Goal: Task Accomplishment & Management: Use online tool/utility

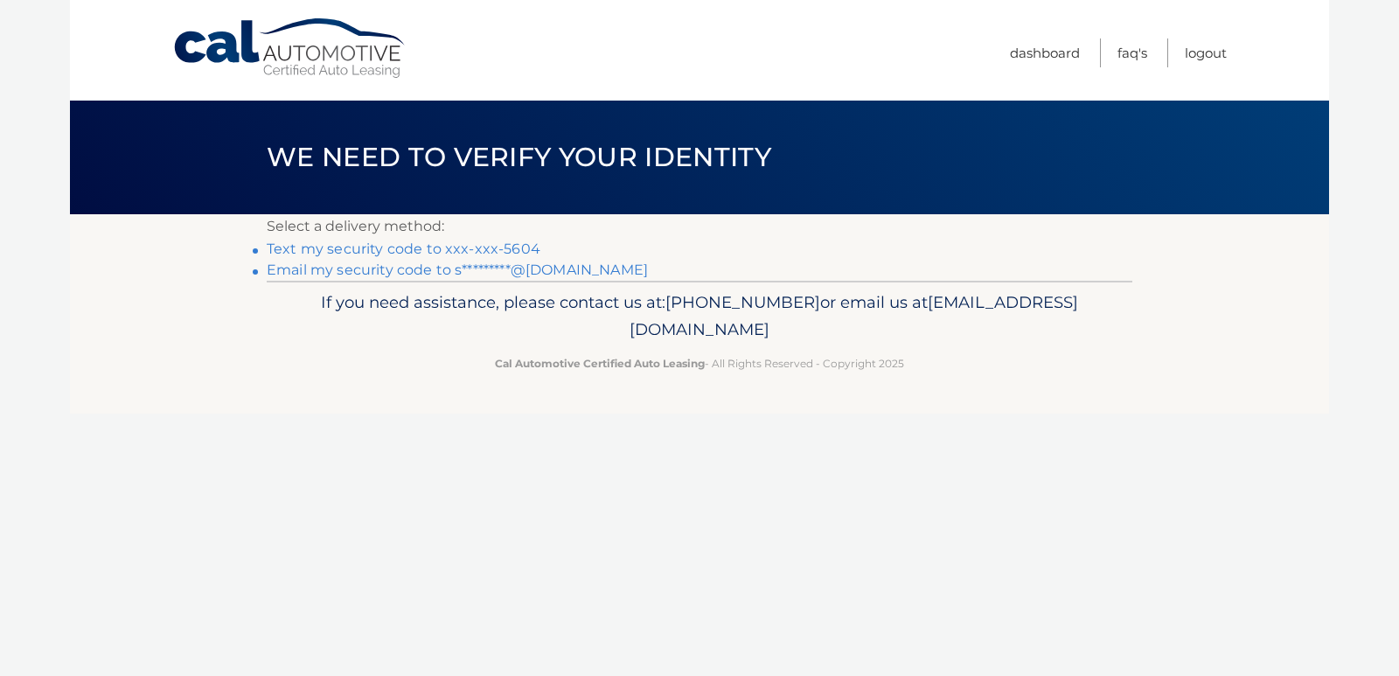
click at [421, 247] on link "Text my security code to xxx-xxx-5604" at bounding box center [404, 248] width 274 height 17
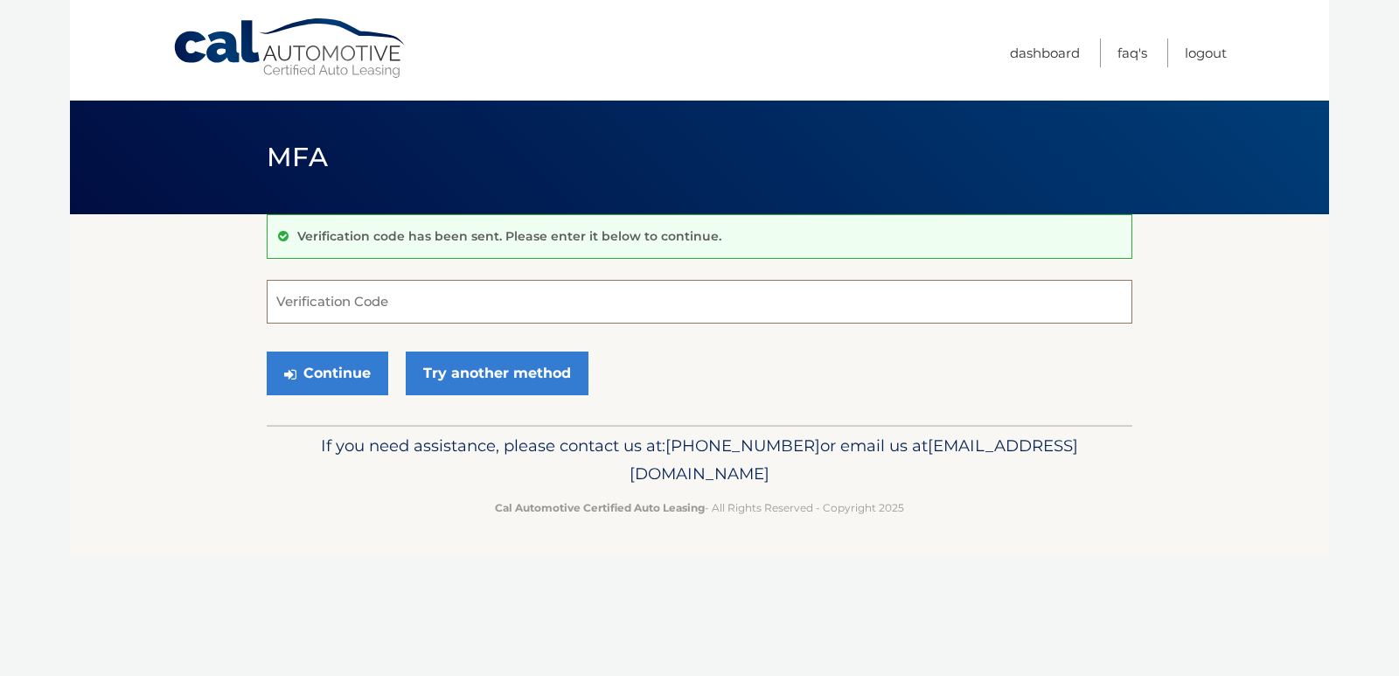
click at [531, 295] on input "Verification Code" at bounding box center [700, 302] width 866 height 44
type input "954752"
click at [311, 381] on button "Continue" at bounding box center [328, 373] width 122 height 44
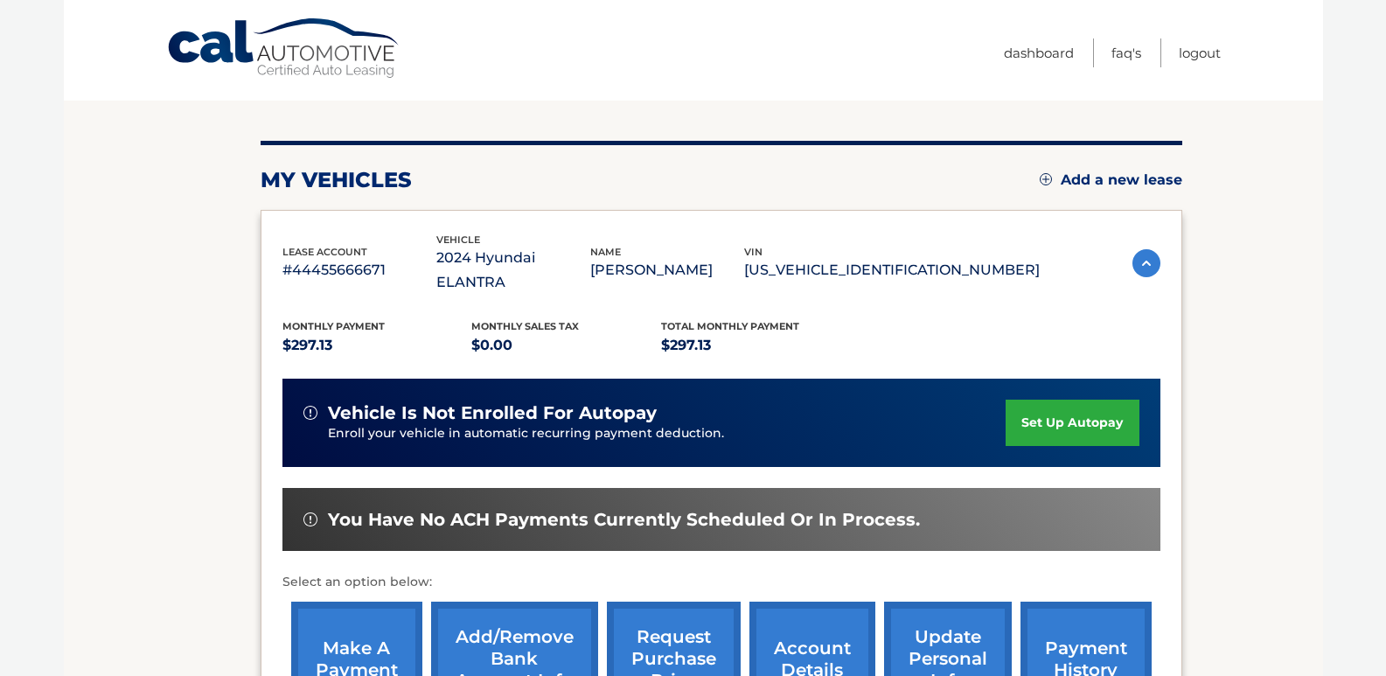
scroll to position [350, 0]
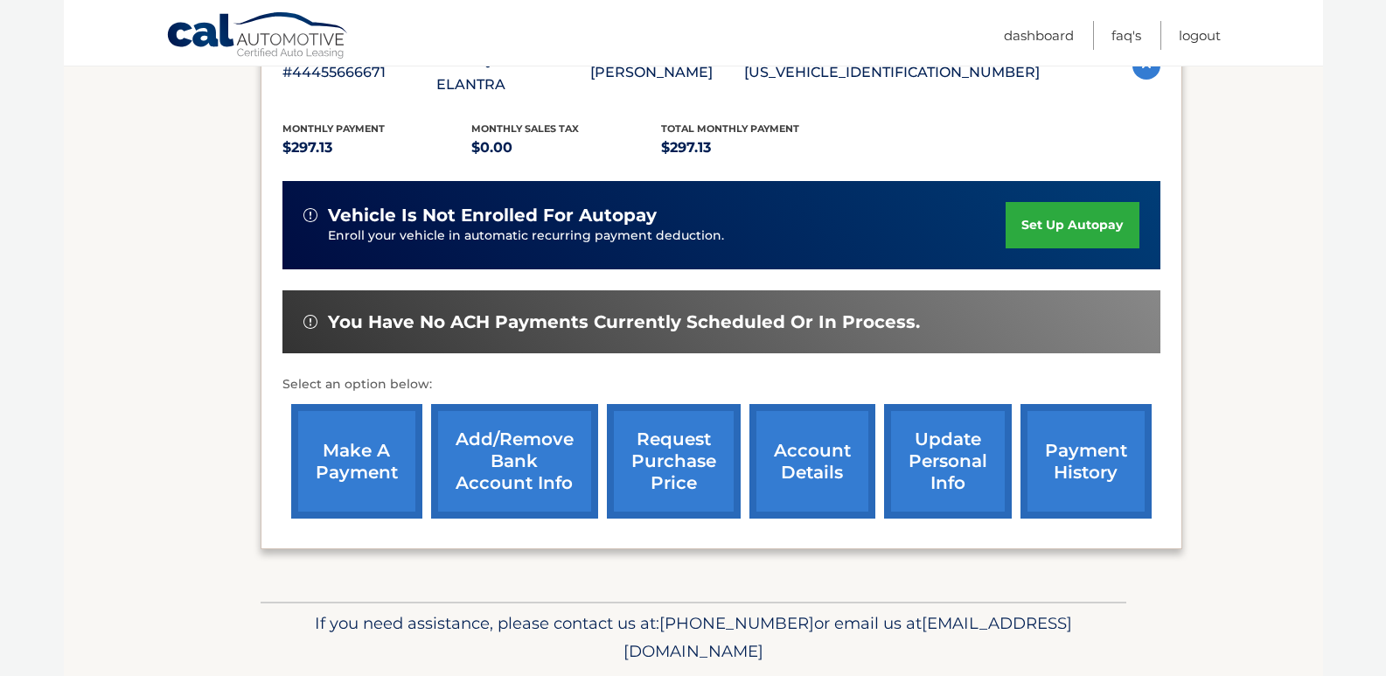
click at [361, 442] on link "make a payment" at bounding box center [356, 461] width 131 height 115
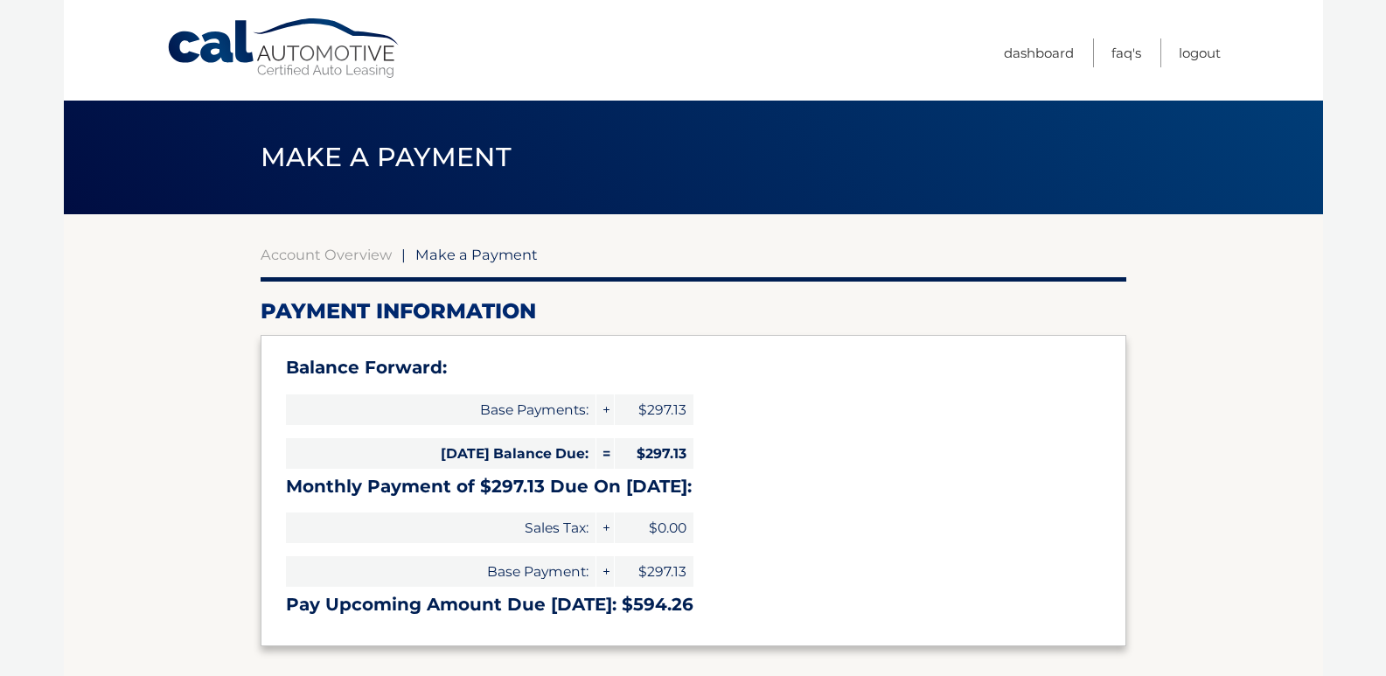
select select "OGUyZTU1MzAtNzQwMC00ODQyLTlhZmMtNDA1ZDY0NzRkMTU5"
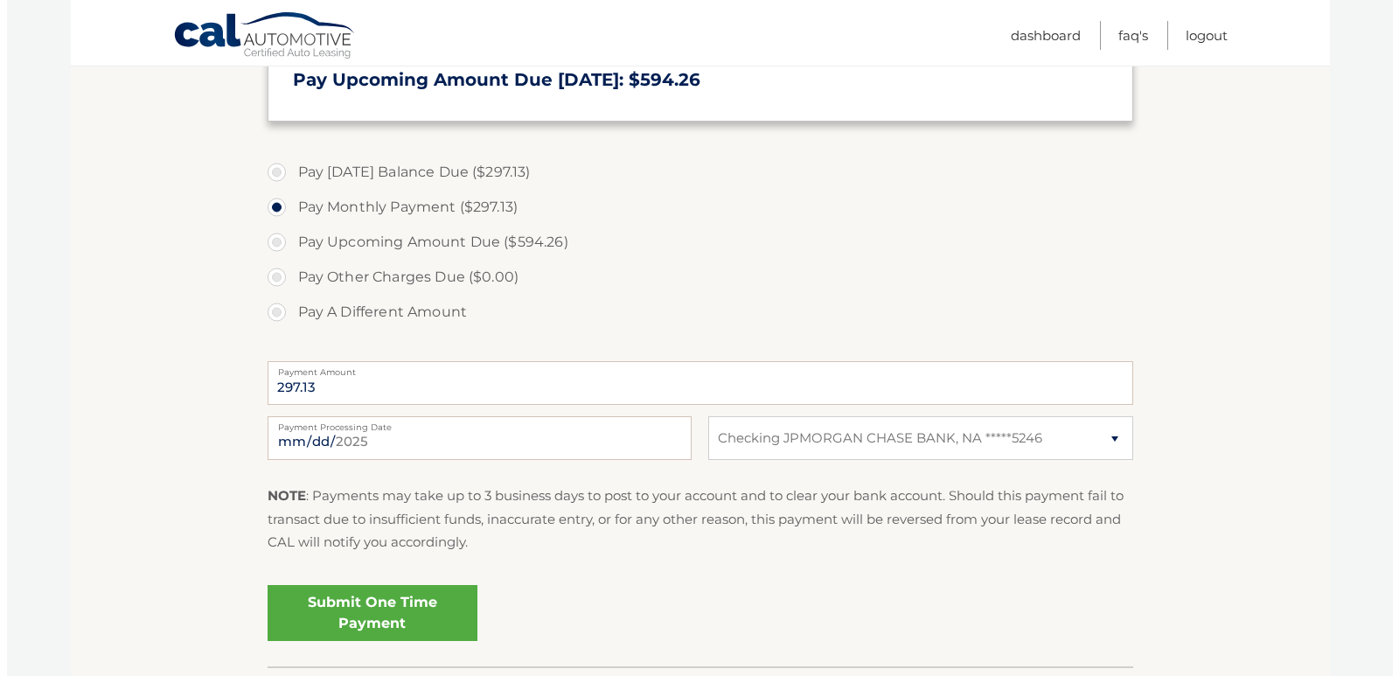
scroll to position [648, 0]
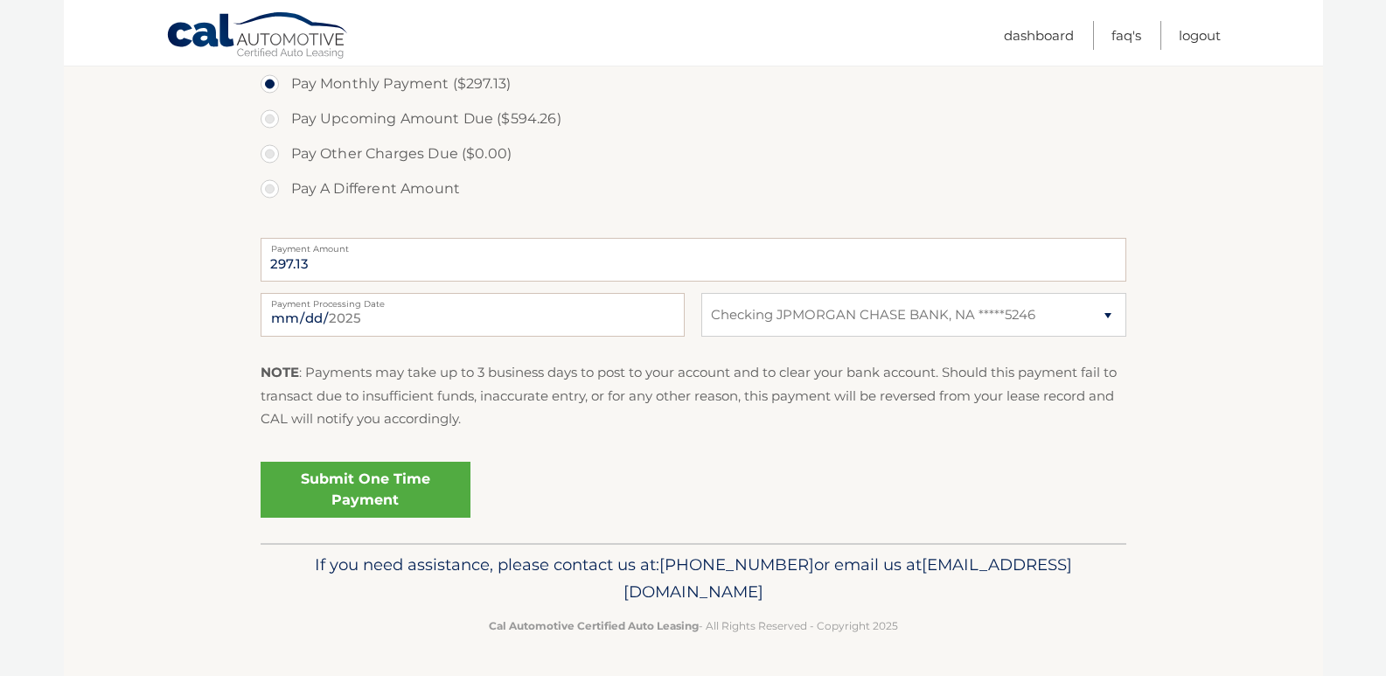
click at [401, 508] on link "Submit One Time Payment" at bounding box center [366, 490] width 210 height 56
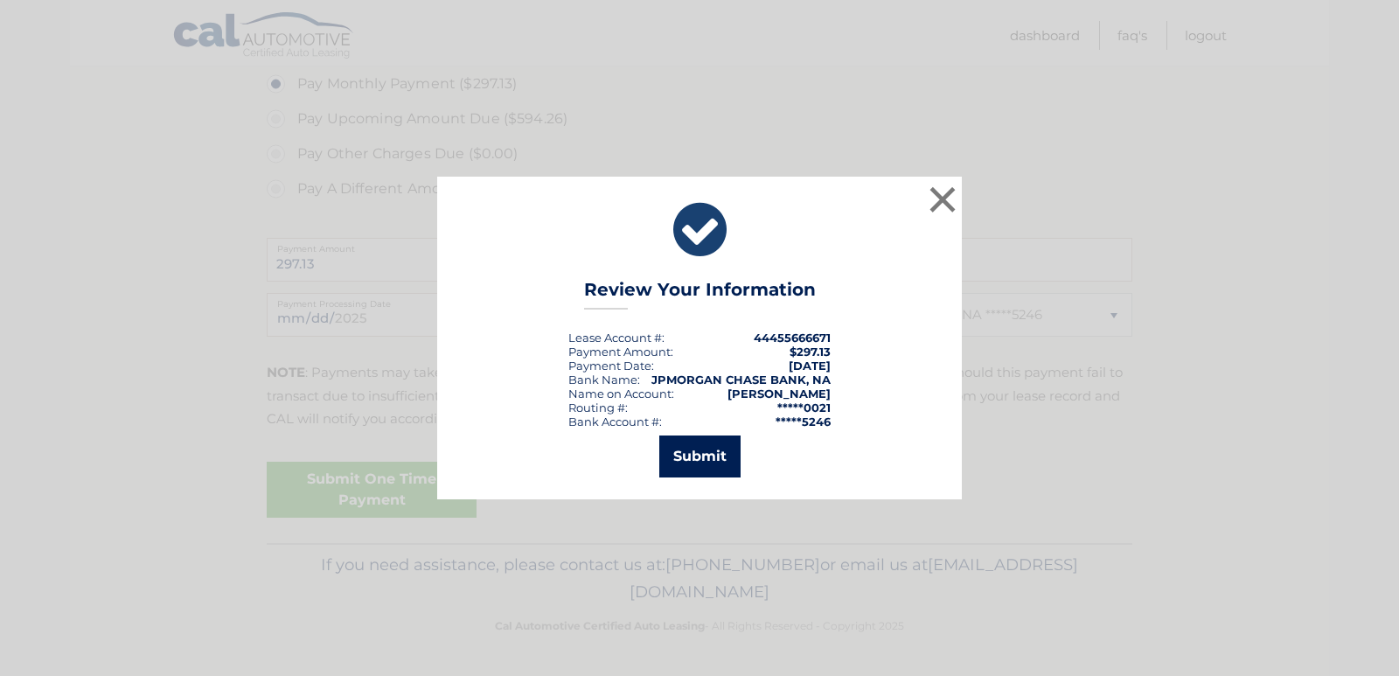
click at [689, 435] on button "Submit" at bounding box center [699, 456] width 81 height 42
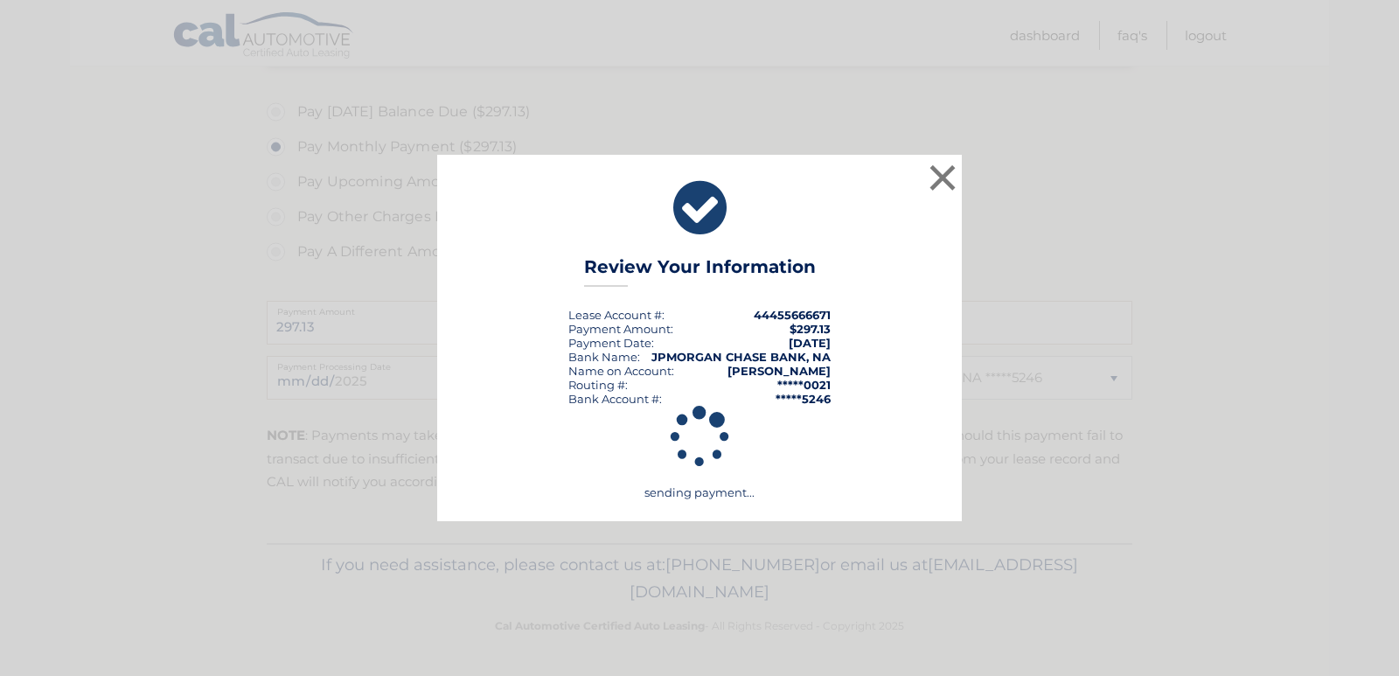
scroll to position [585, 0]
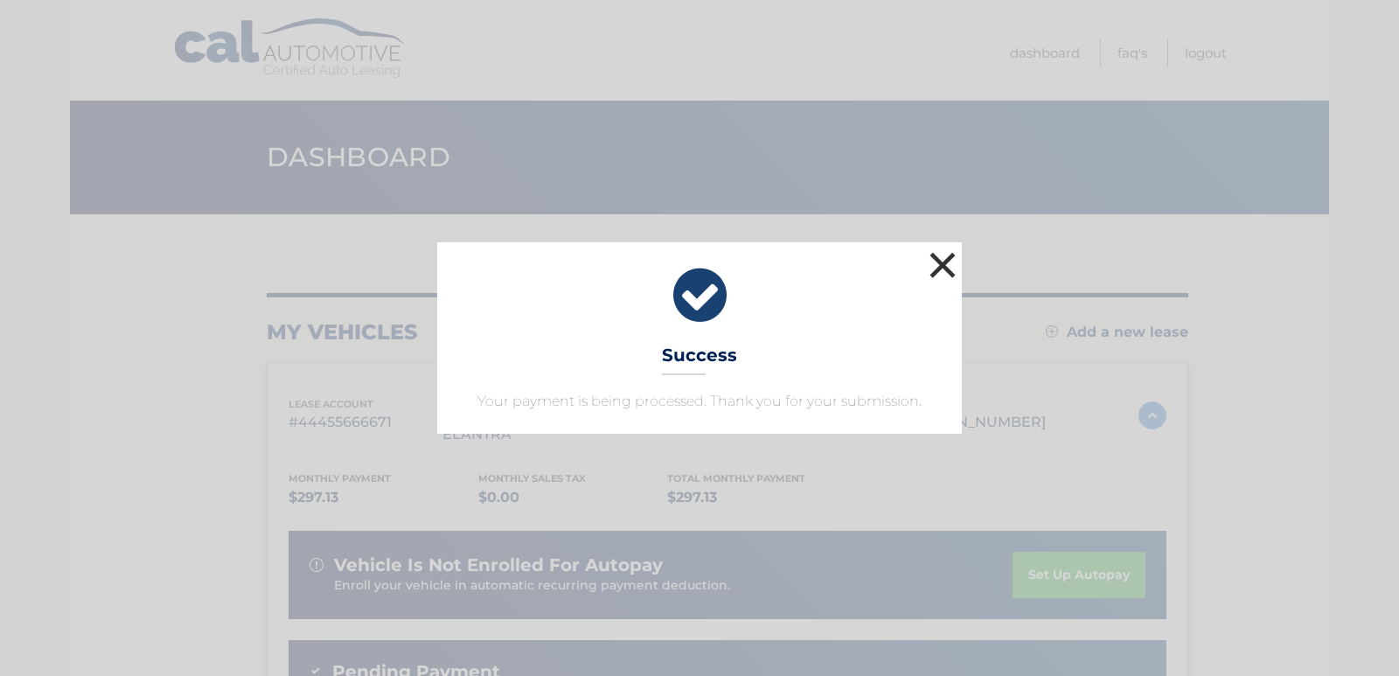
click at [942, 265] on button "×" at bounding box center [942, 264] width 35 height 35
